Goal: Find contact information: Find contact information

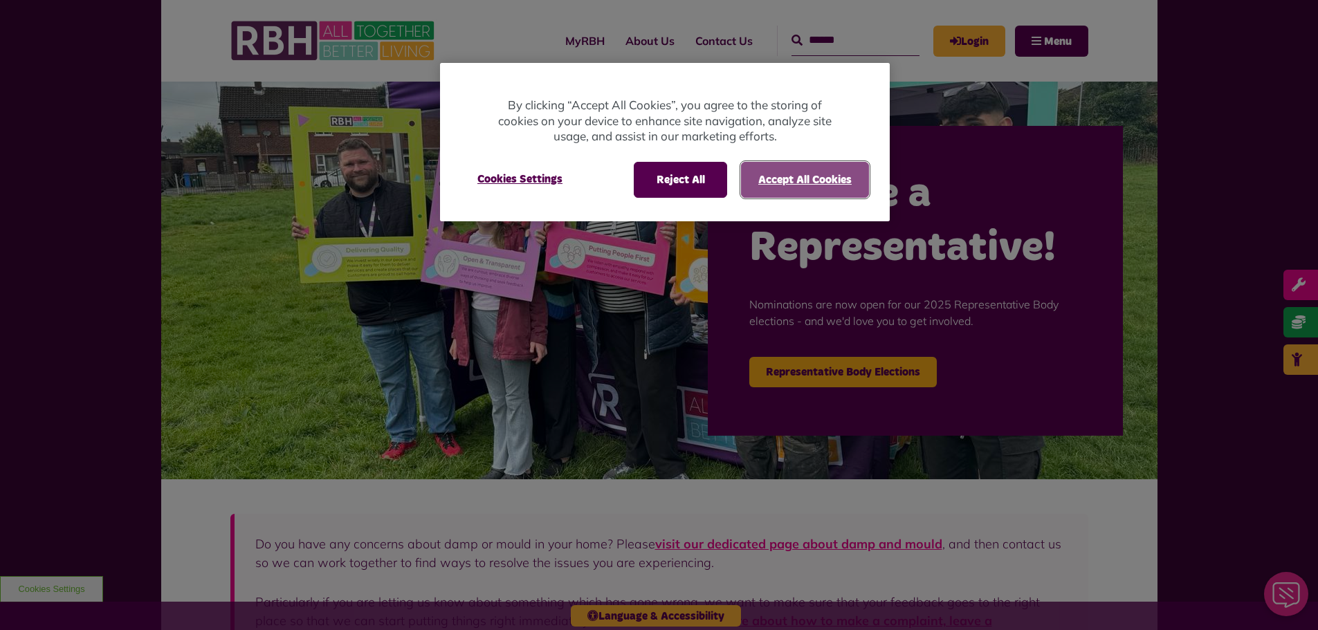
click at [786, 176] on button "Accept All Cookies" at bounding box center [805, 180] width 128 height 36
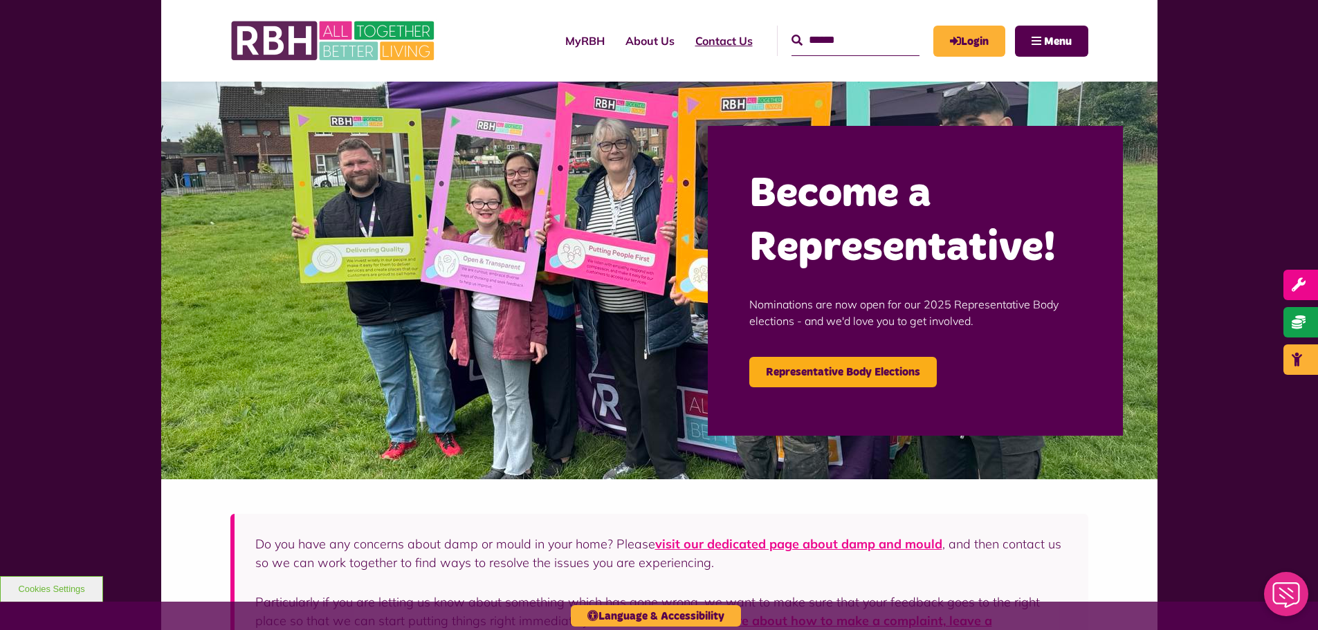
click at [712, 30] on link "Contact Us" at bounding box center [724, 40] width 78 height 37
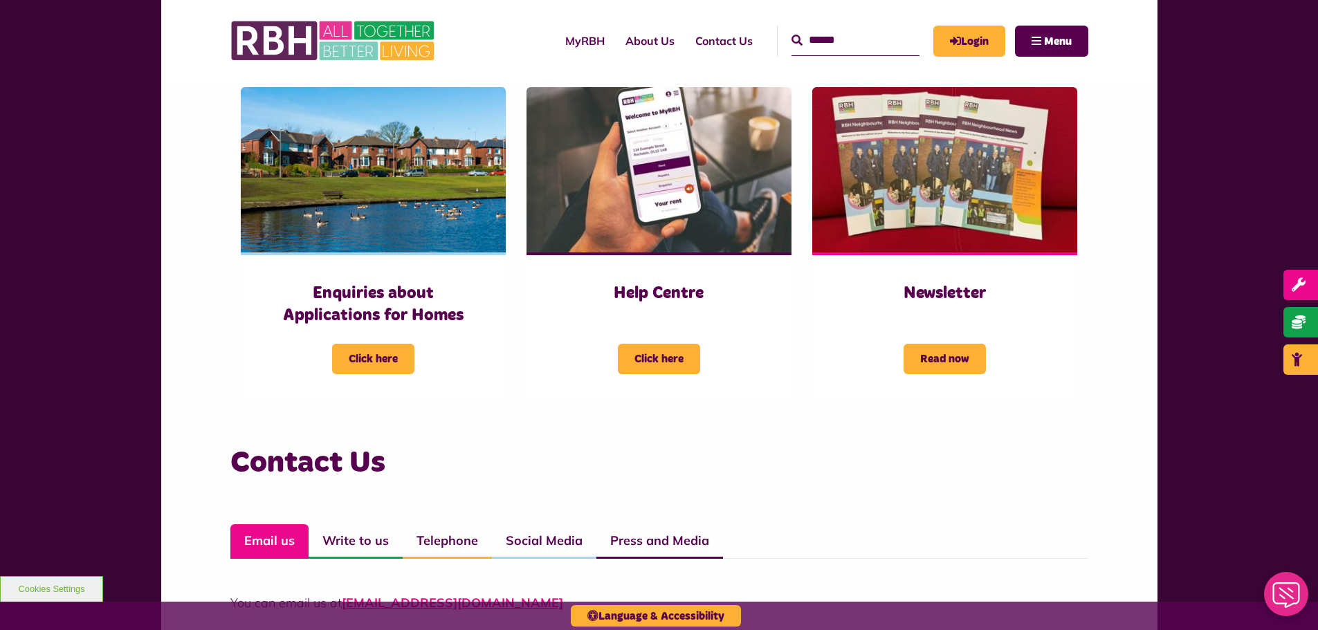
scroll to position [830, 0]
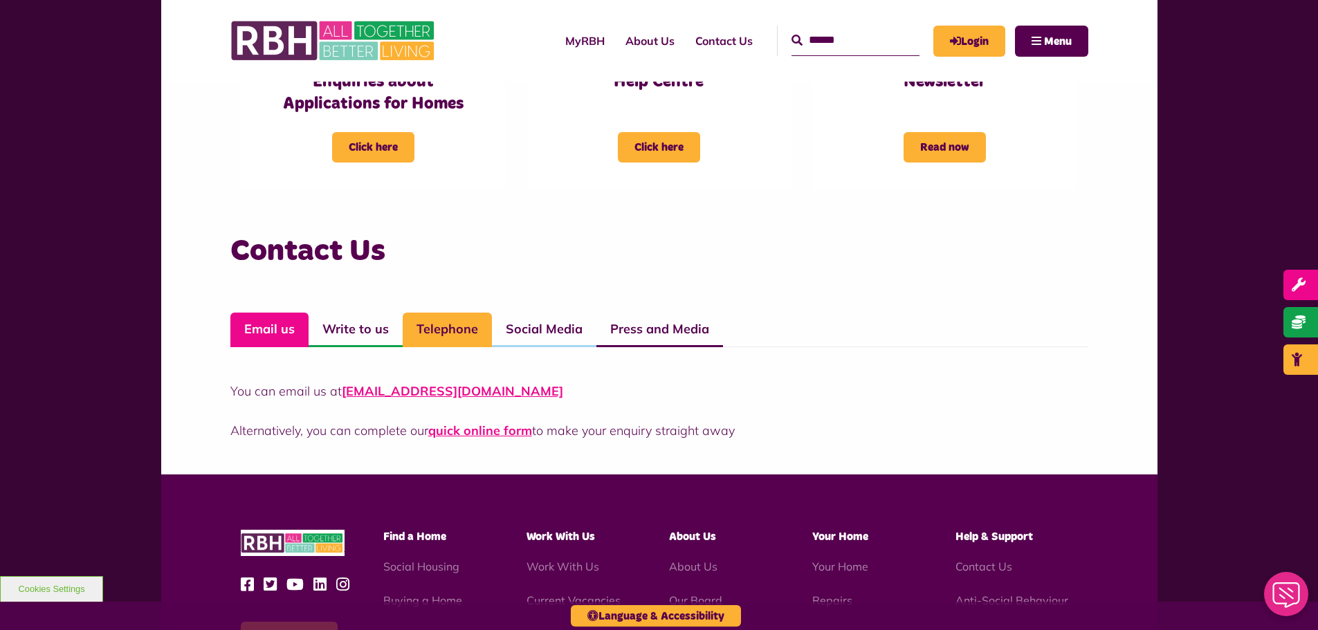
click at [423, 323] on link "Telephone" at bounding box center [447, 330] width 89 height 35
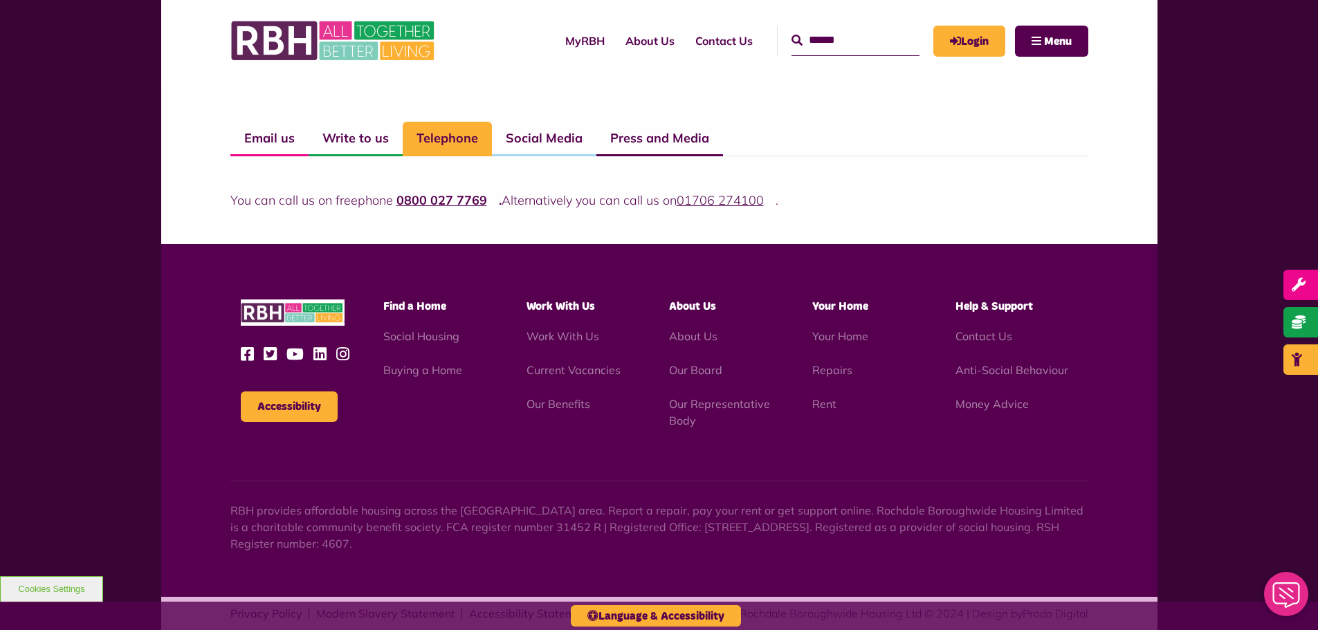
scroll to position [1037, 0]
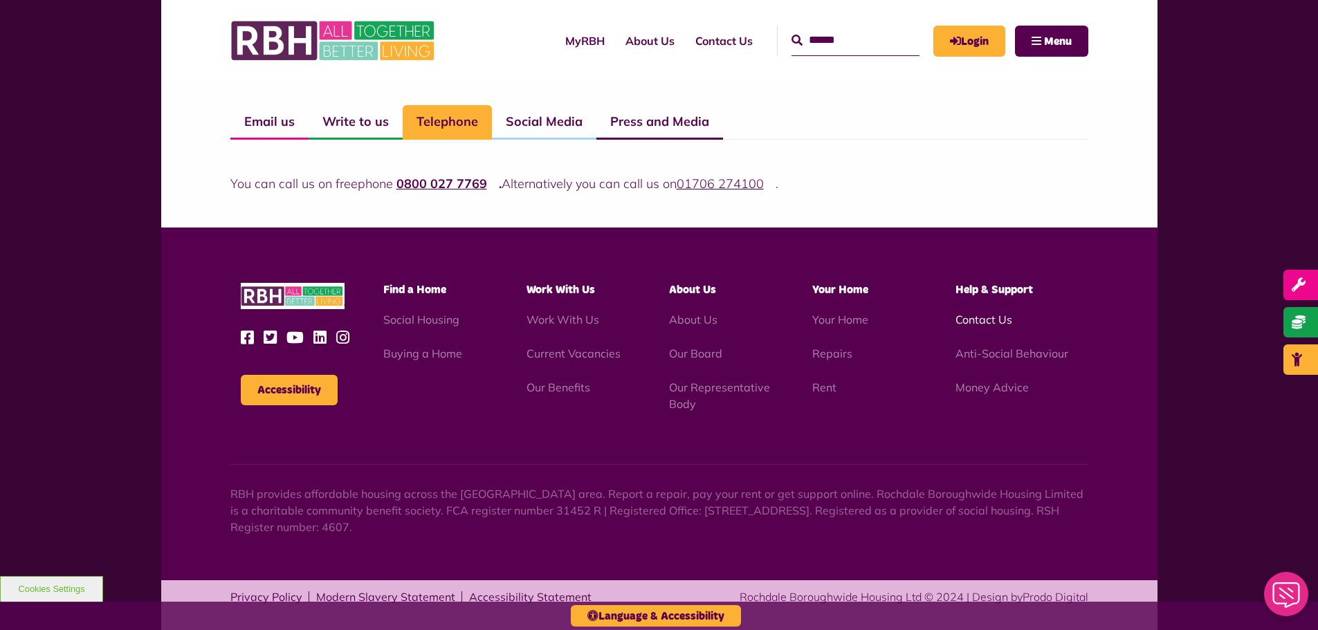
click at [959, 318] on link "Contact Us" at bounding box center [983, 320] width 57 height 14
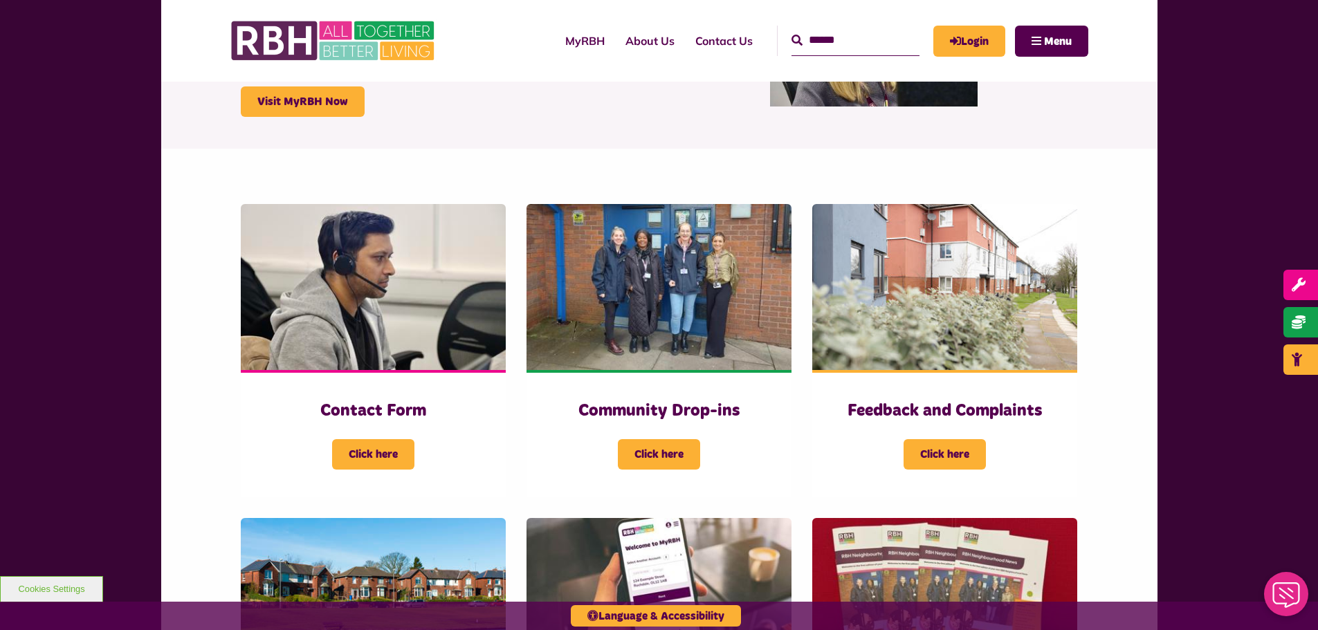
scroll to position [207, 0]
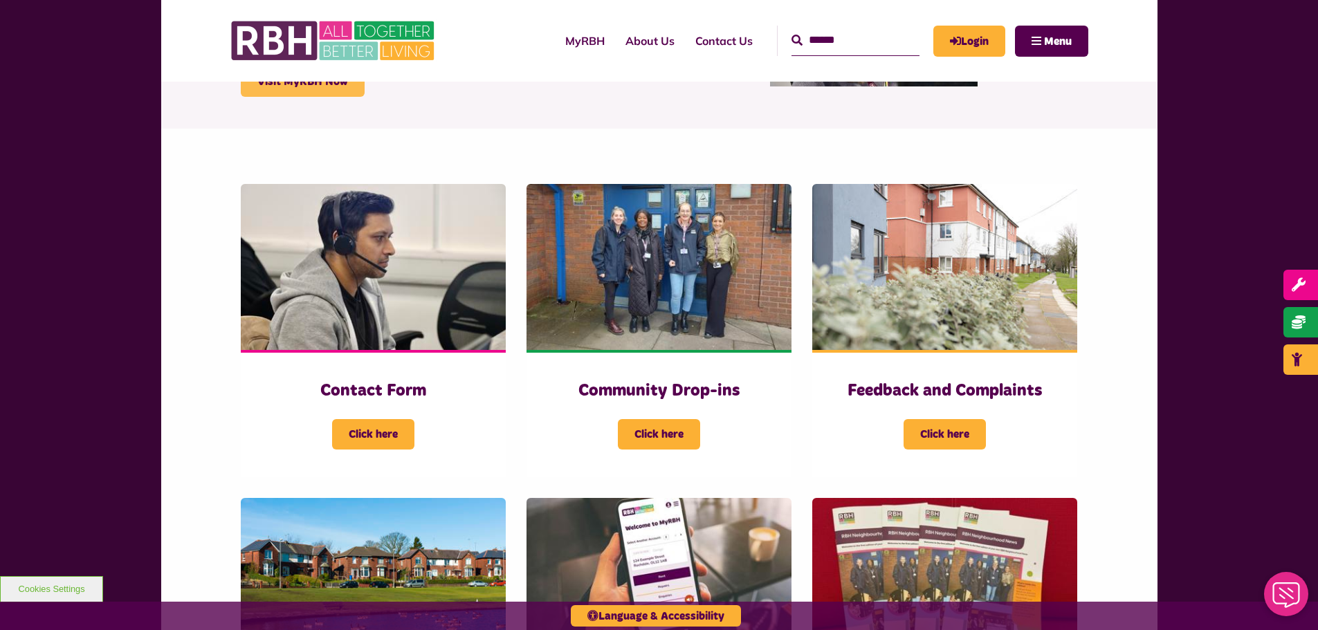
click at [294, 85] on link "Visit MyRBH Now" at bounding box center [303, 81] width 124 height 30
